Goal: Find contact information: Obtain details needed to contact an individual or organization

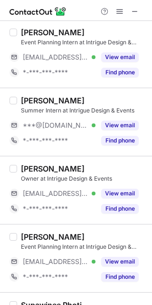
scroll to position [198, 0]
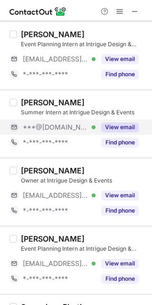
click at [114, 126] on button "View email" at bounding box center [120, 127] width 38 height 10
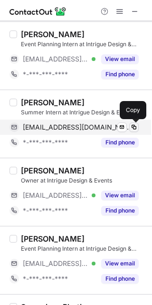
click at [137, 122] on button at bounding box center [134, 127] width 10 height 10
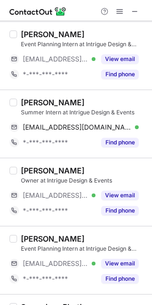
drag, startPoint x: 63, startPoint y: 100, endPoint x: 21, endPoint y: 101, distance: 42.4
click at [21, 101] on div "Charlotte Walsh" at bounding box center [84, 103] width 126 height 10
copy div "Charlotte Walsh"
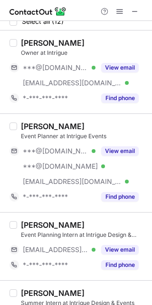
scroll to position [0, 0]
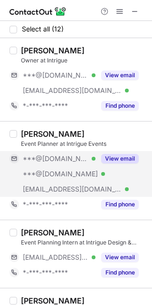
click at [111, 157] on button "View email" at bounding box center [120, 159] width 38 height 10
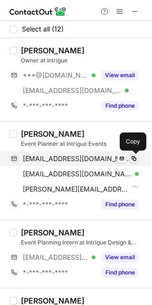
click at [136, 159] on span at bounding box center [134, 159] width 8 height 8
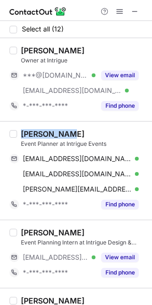
drag, startPoint x: 70, startPoint y: 132, endPoint x: 19, endPoint y: 133, distance: 51.9
click at [19, 133] on div "Molly Moore Event Planner at Intrigue Events mfmoore35@gmail.com Verified Send …" at bounding box center [81, 170] width 129 height 83
copy div "Molly Moore"
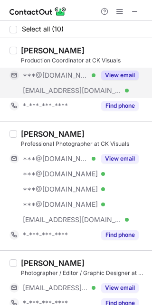
click at [129, 75] on button "View email" at bounding box center [120, 75] width 38 height 10
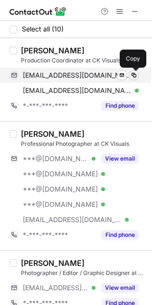
click at [134, 75] on span at bounding box center [134, 75] width 8 height 8
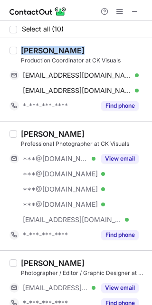
drag, startPoint x: 55, startPoint y: 50, endPoint x: 20, endPoint y: 52, distance: 35.3
click at [20, 52] on div "Skylar Morris Production Coordinator at CK Visuals skylarsullivan74@gmail.com V…" at bounding box center [81, 80] width 129 height 68
copy div "Skylar Morris"
click at [136, 10] on span at bounding box center [135, 12] width 8 height 8
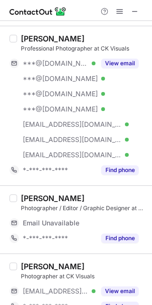
scroll to position [99, 0]
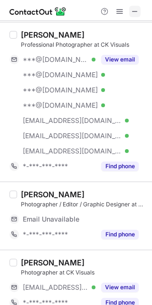
click at [137, 8] on span at bounding box center [135, 12] width 8 height 8
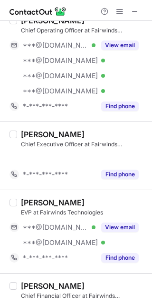
scroll to position [248, 0]
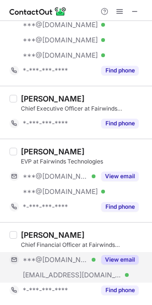
click at [125, 259] on button "View email" at bounding box center [120, 260] width 38 height 10
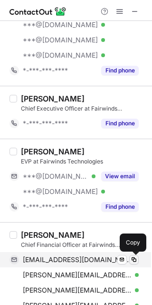
click at [138, 258] on span at bounding box center [134, 260] width 8 height 8
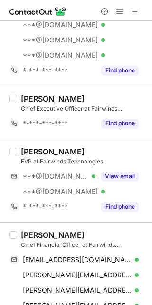
drag, startPoint x: 94, startPoint y: 234, endPoint x: 18, endPoint y: 236, distance: 75.7
click at [18, 236] on div "Jennifer Sprungle Chief Financial Officer at Fairwinds Technologies odeaje@yaho…" at bounding box center [81, 286] width 129 height 113
copy div "Jennifer Sprungle"
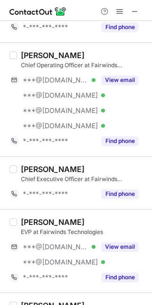
scroll to position [177, 0]
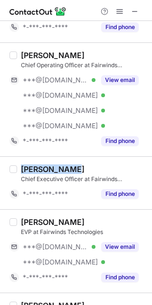
drag, startPoint x: 73, startPoint y: 163, endPoint x: 17, endPoint y: 168, distance: 55.9
click at [17, 168] on div "Jim Sprungle Chief Executive Officer at Fairwinds Technologies *-***-***-**** F…" at bounding box center [81, 182] width 129 height 37
copy div "Jim Sprungle"
click at [135, 9] on span at bounding box center [135, 12] width 8 height 8
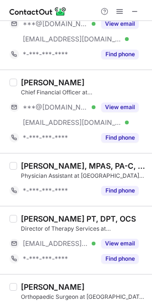
scroll to position [165, 0]
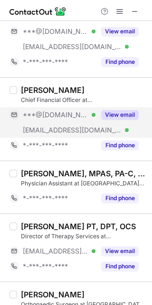
click at [121, 117] on button "View email" at bounding box center [120, 115] width 38 height 10
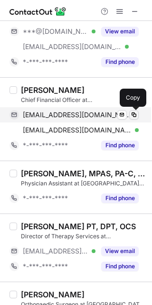
click at [132, 115] on span at bounding box center [134, 115] width 8 height 8
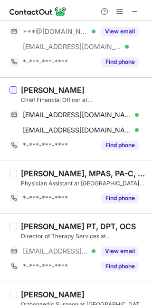
drag, startPoint x: 80, startPoint y: 87, endPoint x: 16, endPoint y: 93, distance: 64.6
click at [16, 93] on div "[PERSON_NAME] Chief Financial Officer at [GEOGRAPHIC_DATA] Orthopaedics & Neuro…" at bounding box center [76, 118] width 152 height 83
copy div "[PERSON_NAME]"
click at [137, 11] on span at bounding box center [135, 12] width 8 height 8
